Goal: Register for event/course

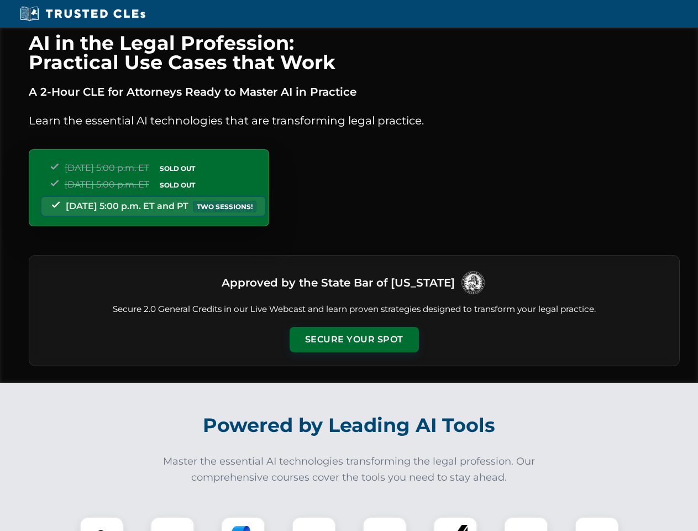
click at [354, 339] on button "Secure Your Spot" at bounding box center [354, 339] width 129 height 25
click at [102, 523] on img at bounding box center [102, 538] width 32 height 32
